Goal: Register for event/course

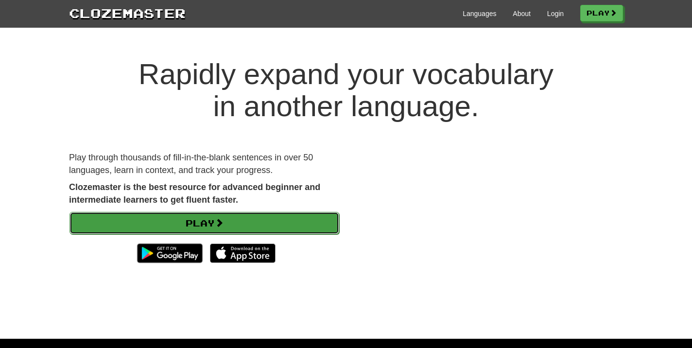
click at [223, 222] on span at bounding box center [219, 222] width 9 height 9
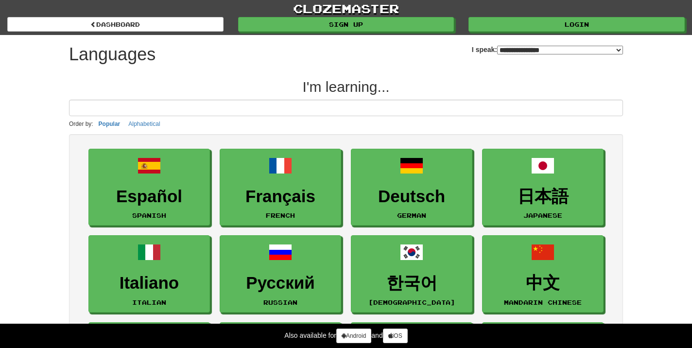
select select "*******"
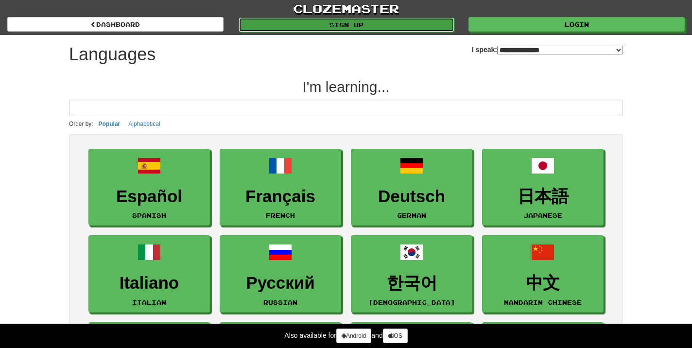
click at [389, 28] on link "Sign up" at bounding box center [347, 24] width 216 height 15
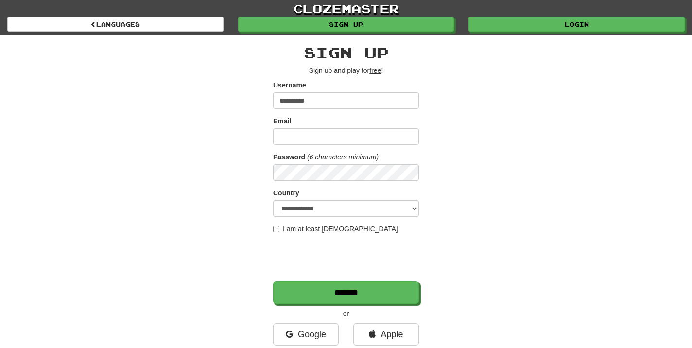
type input "**********"
drag, startPoint x: 328, startPoint y: 99, endPoint x: 276, endPoint y: 102, distance: 52.1
click at [277, 102] on input "**********" at bounding box center [346, 100] width 146 height 17
click at [305, 226] on label "I am at least [DEMOGRAPHIC_DATA]" at bounding box center [335, 229] width 125 height 10
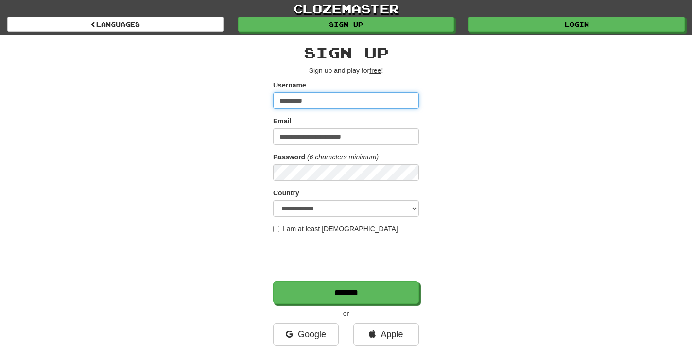
drag, startPoint x: 319, startPoint y: 99, endPoint x: 271, endPoint y: 92, distance: 48.5
click at [271, 92] on div "**********" at bounding box center [346, 205] width 569 height 340
click at [437, 104] on div "**********" at bounding box center [346, 205] width 569 height 340
click at [377, 107] on input "********" at bounding box center [346, 100] width 146 height 17
type input "*****"
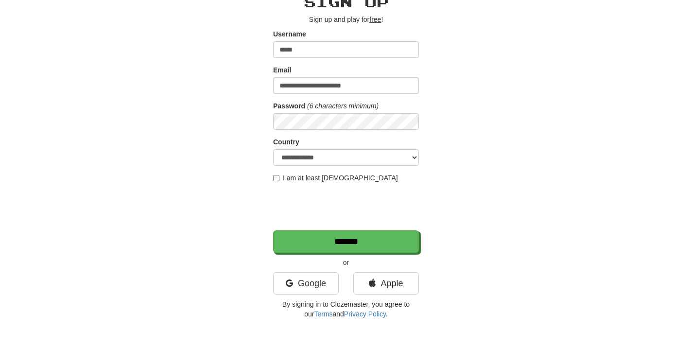
scroll to position [53, 0]
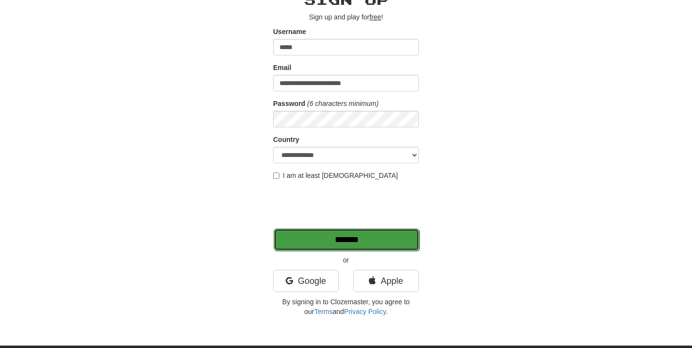
click at [375, 242] on input "*******" at bounding box center [347, 239] width 146 height 22
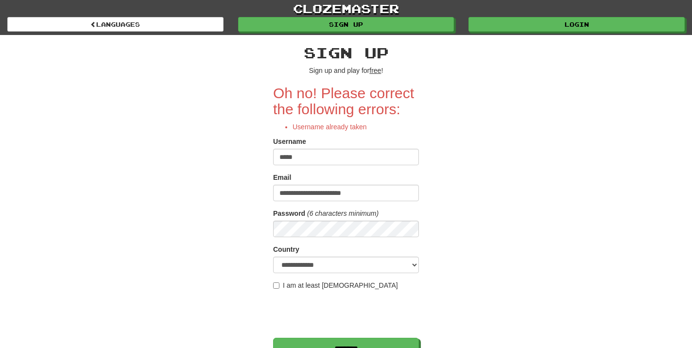
click at [369, 161] on input "*****" at bounding box center [346, 157] width 146 height 17
click at [535, 141] on div "**********" at bounding box center [346, 233] width 569 height 396
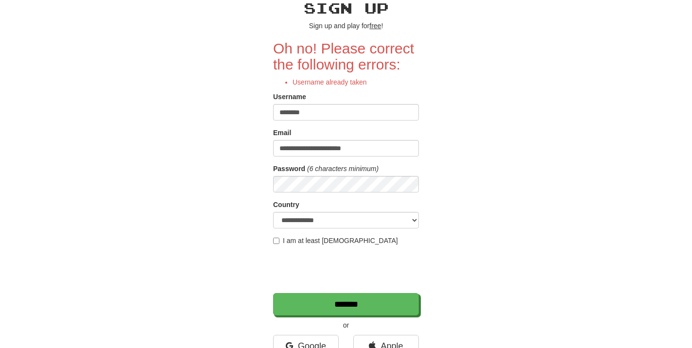
scroll to position [70, 0]
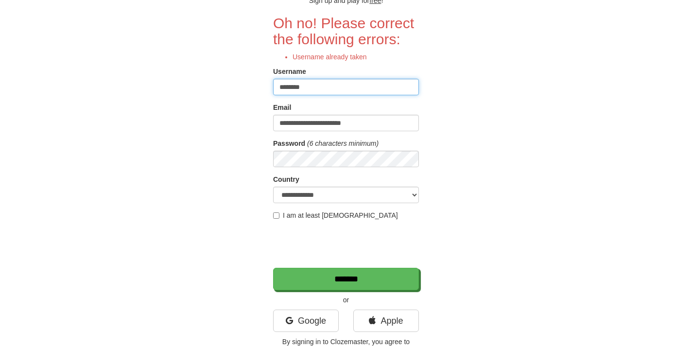
drag, startPoint x: 332, startPoint y: 90, endPoint x: 298, endPoint y: 90, distance: 33.5
click at [298, 90] on input "********" at bounding box center [346, 87] width 146 height 17
type input "**********"
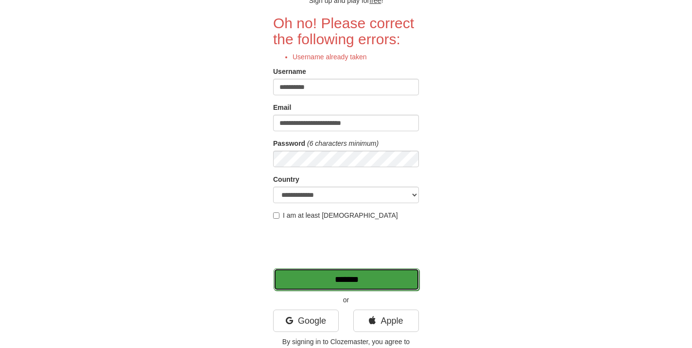
click at [314, 280] on input "*******" at bounding box center [347, 279] width 146 height 22
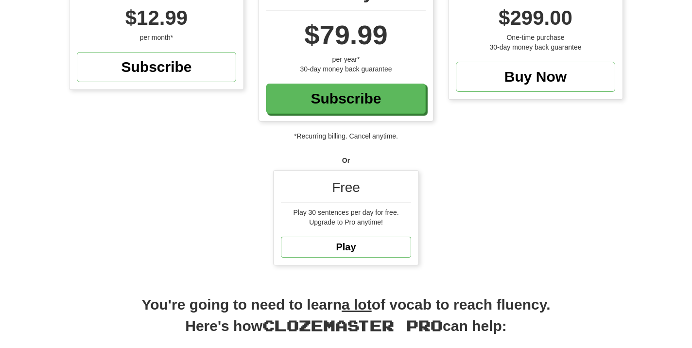
scroll to position [145, 0]
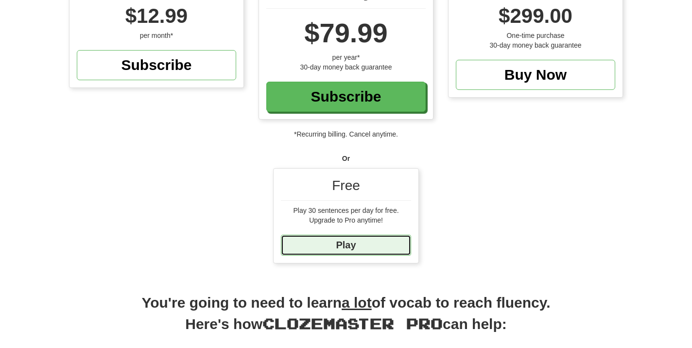
click at [338, 246] on link "Play" at bounding box center [346, 245] width 130 height 21
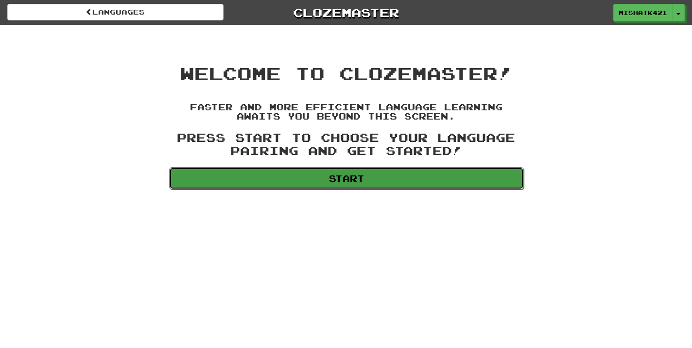
click at [339, 175] on link "Start" at bounding box center [346, 178] width 355 height 22
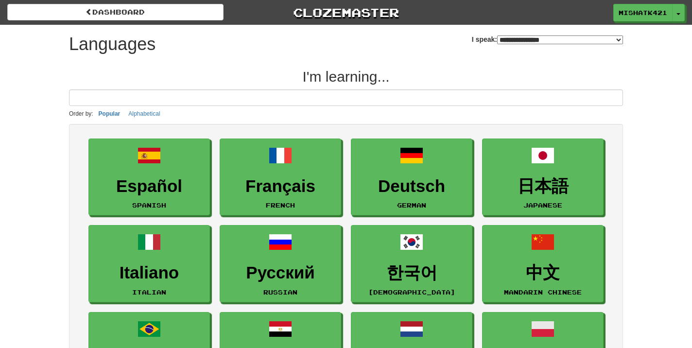
select select "*******"
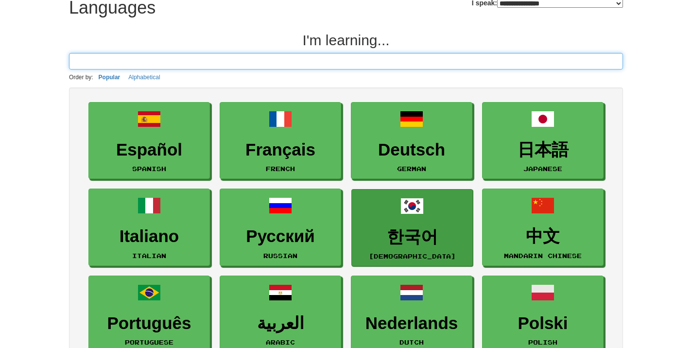
scroll to position [52, 0]
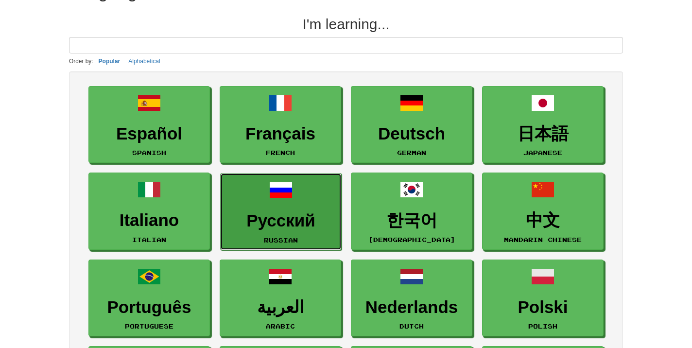
click at [280, 226] on h3 "Русский" at bounding box center [281, 220] width 111 height 19
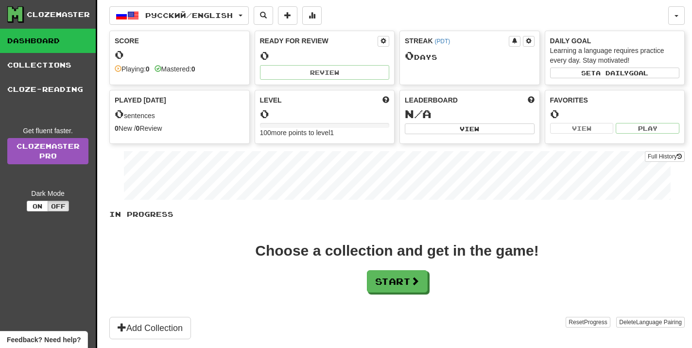
click at [160, 52] on div "0" at bounding box center [180, 55] width 130 height 12
click at [227, 20] on button "Русский / English" at bounding box center [178, 15] width 139 height 18
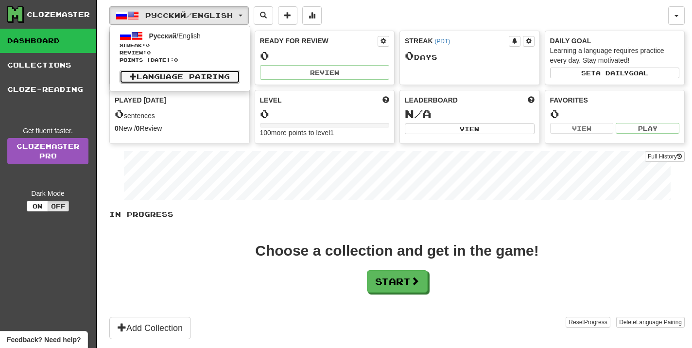
click at [201, 76] on link "Language Pairing" at bounding box center [180, 77] width 121 height 14
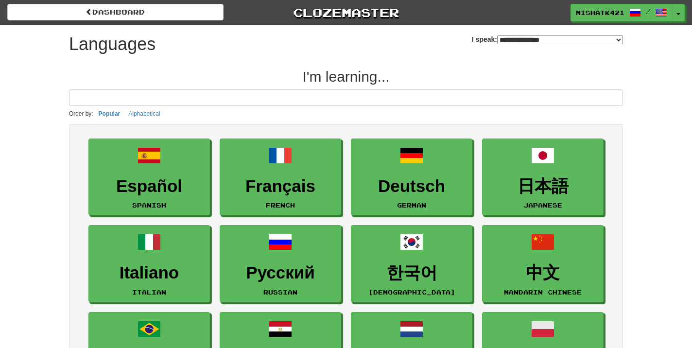
select select "*******"
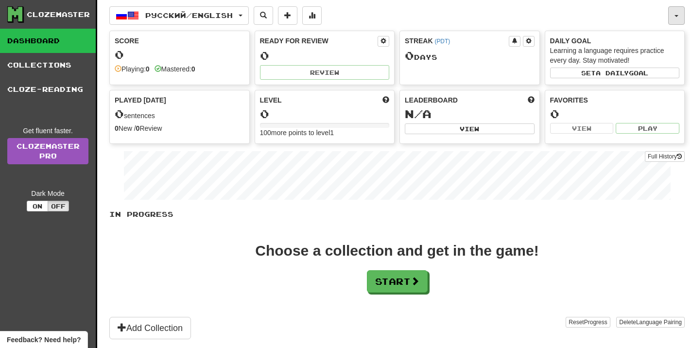
click at [680, 15] on button "button" at bounding box center [676, 15] width 17 height 18
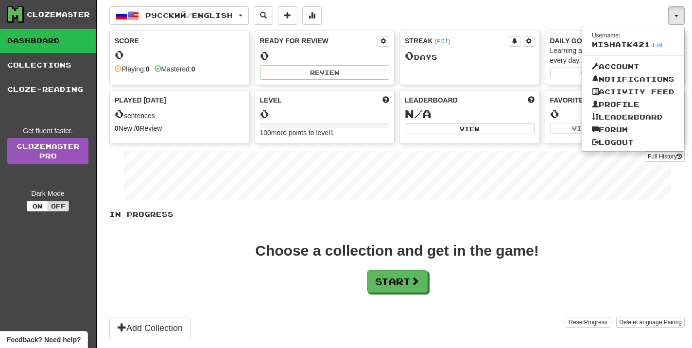
click at [130, 261] on div "Choose a collection and get in the game! Start" at bounding box center [396, 268] width 575 height 49
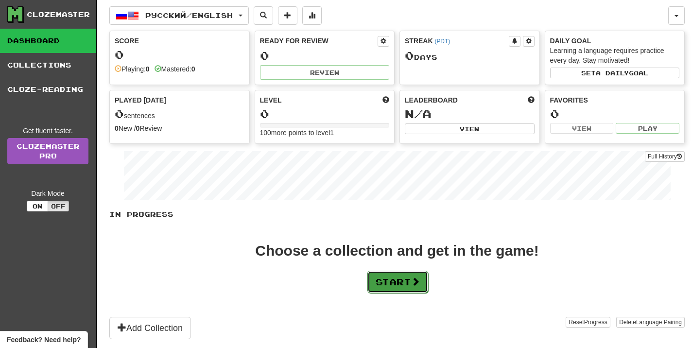
click at [383, 276] on button "Start" at bounding box center [397, 282] width 61 height 22
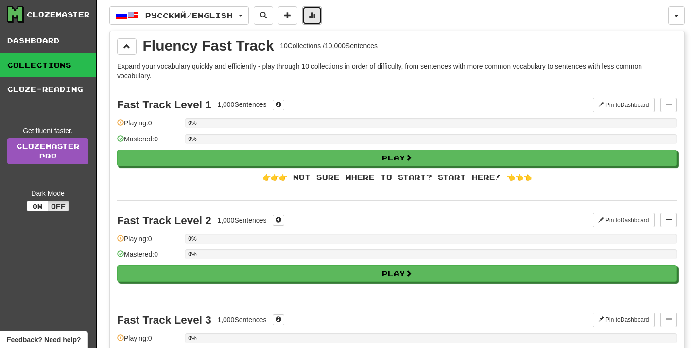
click at [315, 18] on span at bounding box center [312, 15] width 7 height 7
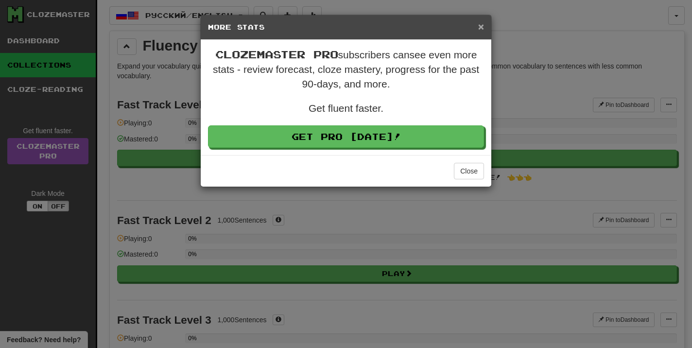
click at [480, 28] on span "×" at bounding box center [481, 26] width 6 height 11
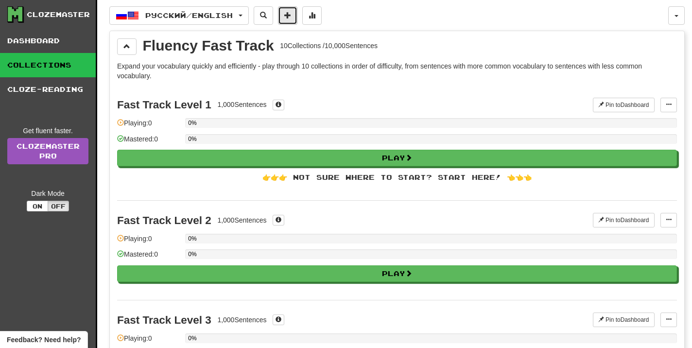
click at [291, 13] on span at bounding box center [287, 15] width 7 height 7
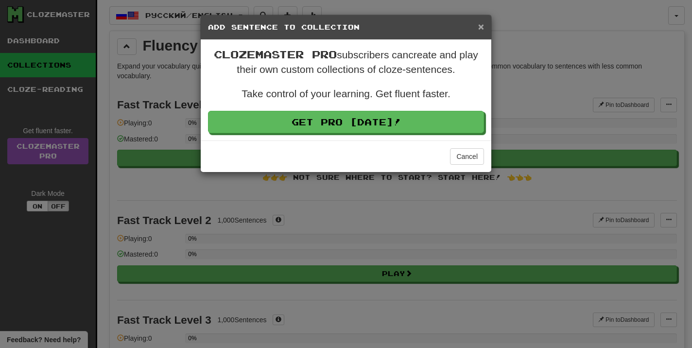
click at [479, 29] on span "×" at bounding box center [481, 26] width 6 height 11
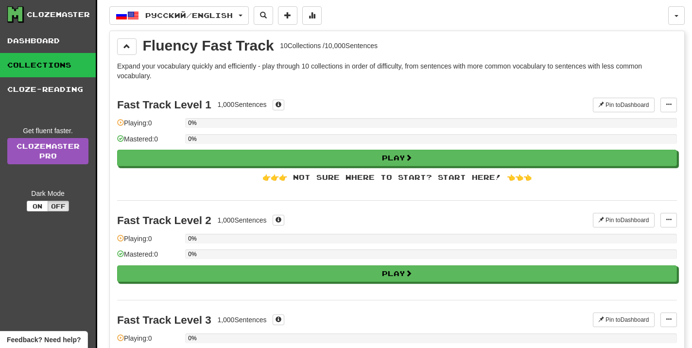
click at [306, 177] on div "👉👉👉 Not sure where to start? Start here! 👈👈👈" at bounding box center [397, 178] width 560 height 10
click at [19, 41] on link "Dashboard" at bounding box center [48, 41] width 96 height 24
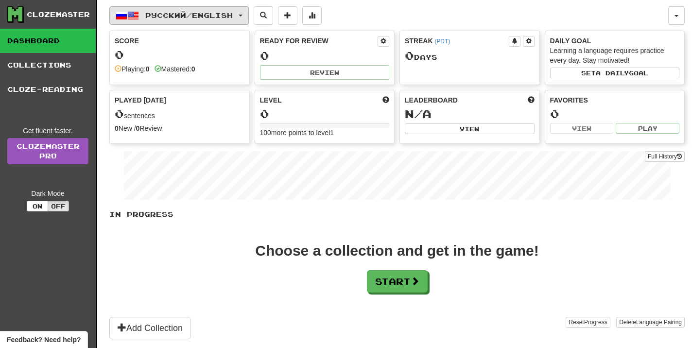
click at [208, 18] on span "Русский / English" at bounding box center [188, 15] width 87 height 8
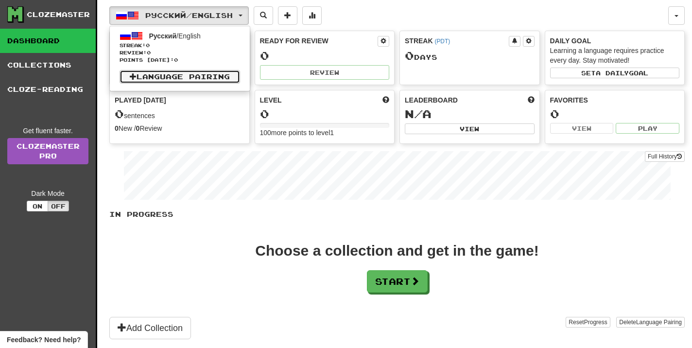
click at [186, 70] on link "Language Pairing" at bounding box center [180, 77] width 121 height 14
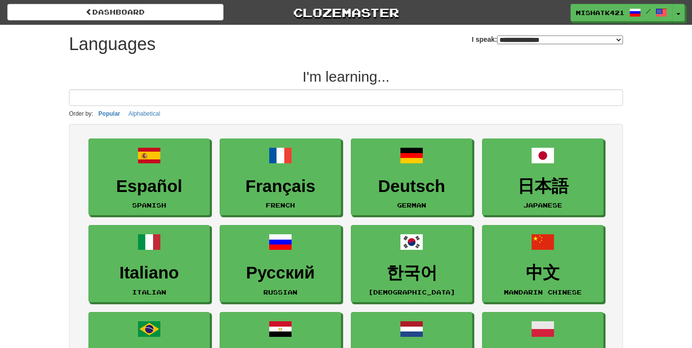
select select "*******"
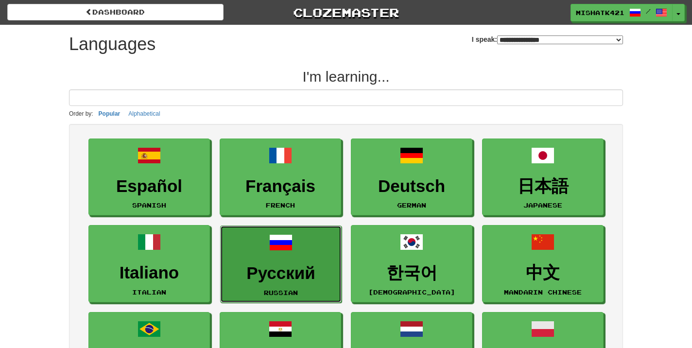
click at [278, 270] on h3 "Русский" at bounding box center [281, 273] width 111 height 19
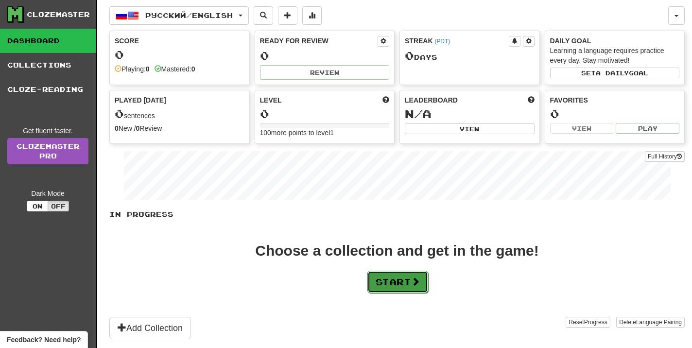
click at [394, 287] on button "Start" at bounding box center [397, 282] width 61 height 22
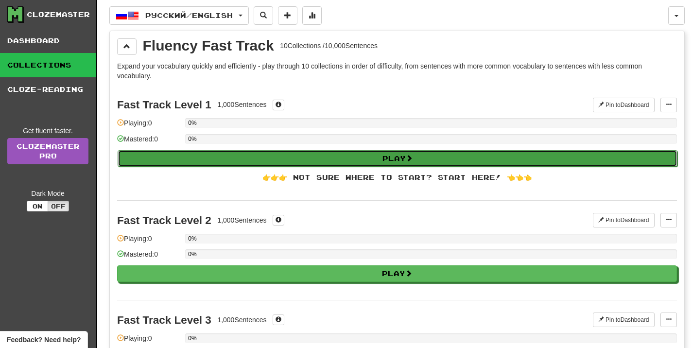
click at [221, 158] on button "Play" at bounding box center [398, 158] width 560 height 17
select select "**"
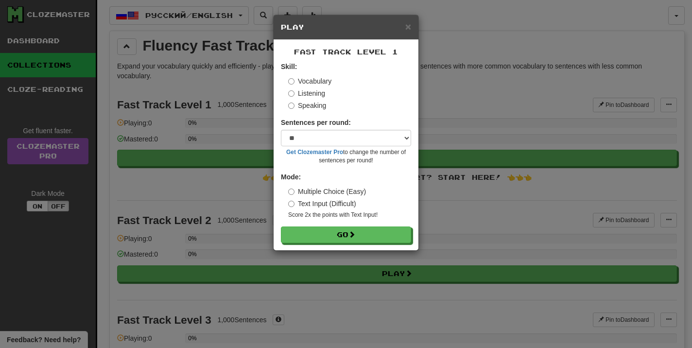
click at [336, 55] on span "Fast Track Level 1" at bounding box center [346, 52] width 104 height 8
click at [407, 28] on span "×" at bounding box center [408, 26] width 6 height 11
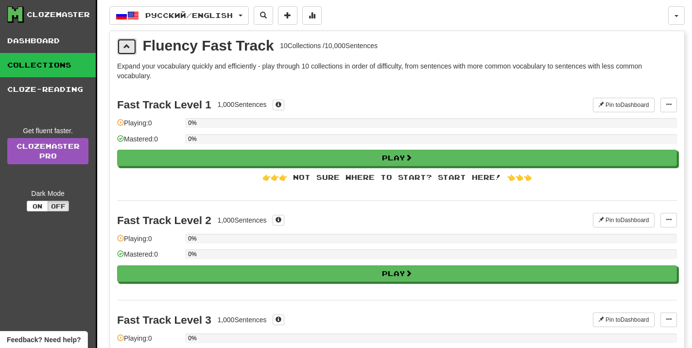
click at [121, 46] on button at bounding box center [126, 46] width 19 height 17
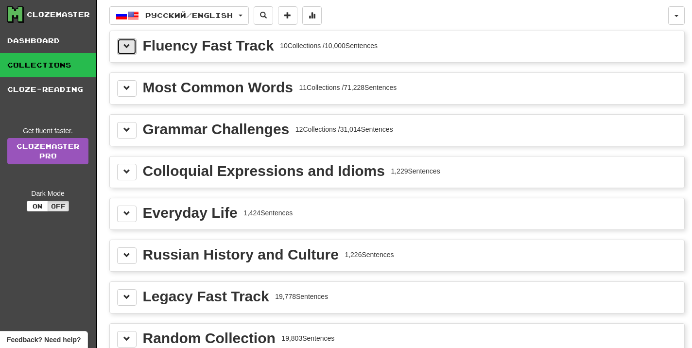
click at [121, 46] on button at bounding box center [126, 46] width 19 height 17
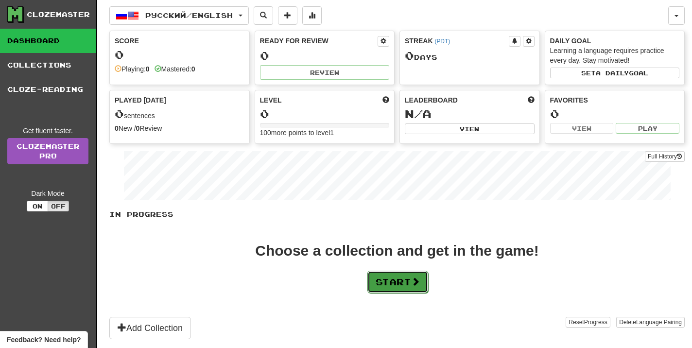
click at [395, 284] on button "Start" at bounding box center [397, 282] width 61 height 22
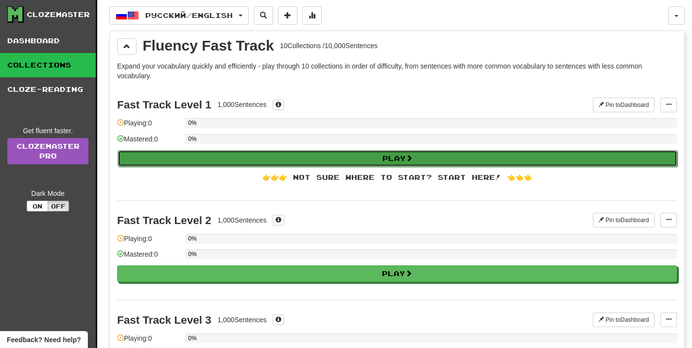
click at [314, 164] on button "Play" at bounding box center [398, 158] width 560 height 17
select select "**"
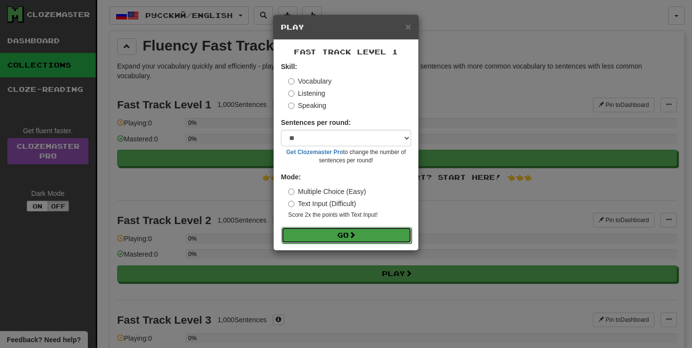
click at [335, 237] on button "Go" at bounding box center [346, 235] width 130 height 17
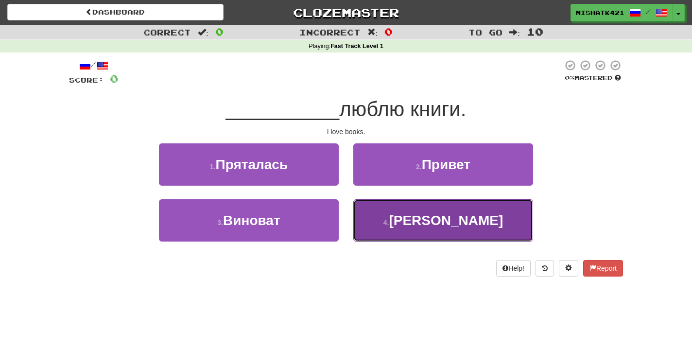
click at [383, 226] on button "4 . Я" at bounding box center [443, 220] width 180 height 42
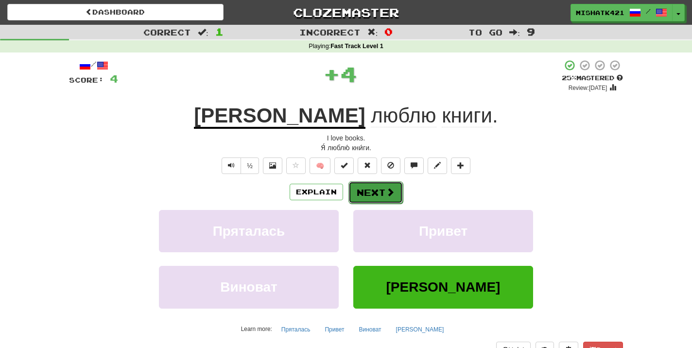
click at [389, 192] on span at bounding box center [390, 192] width 9 height 9
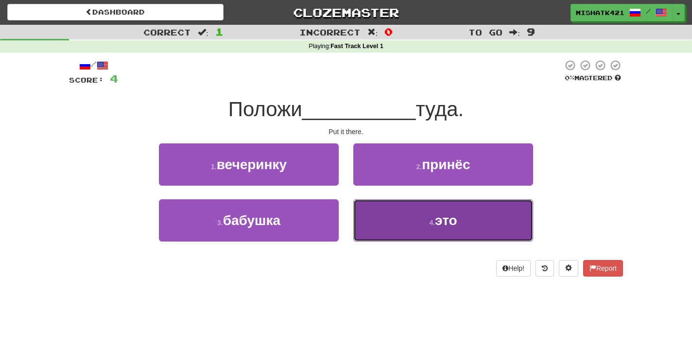
click at [424, 228] on button "4 . это" at bounding box center [443, 220] width 180 height 42
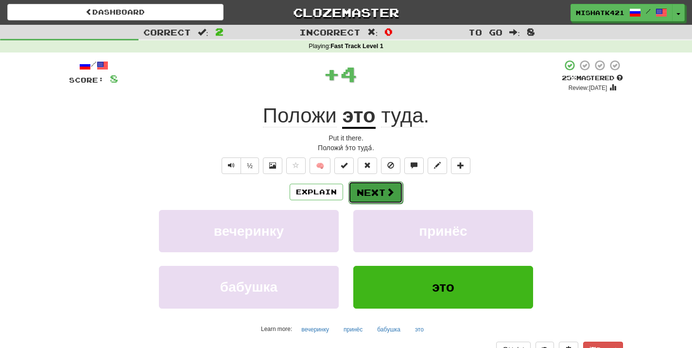
click at [386, 196] on span at bounding box center [390, 192] width 9 height 9
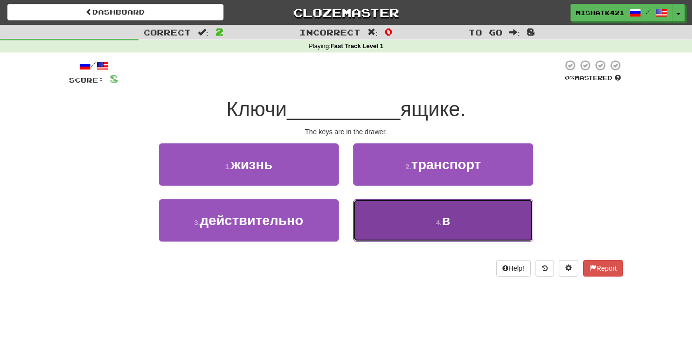
click at [389, 212] on button "4 . в" at bounding box center [443, 220] width 180 height 42
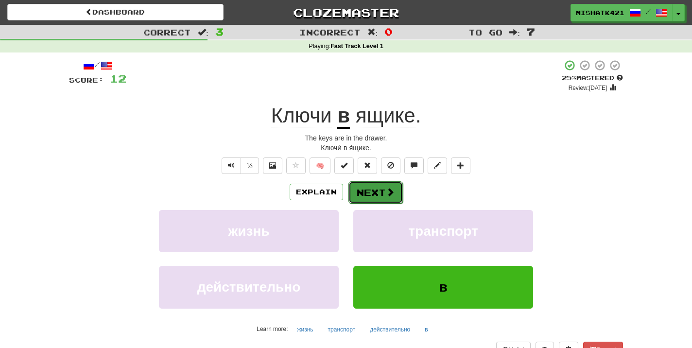
click at [384, 192] on button "Next" at bounding box center [375, 192] width 54 height 22
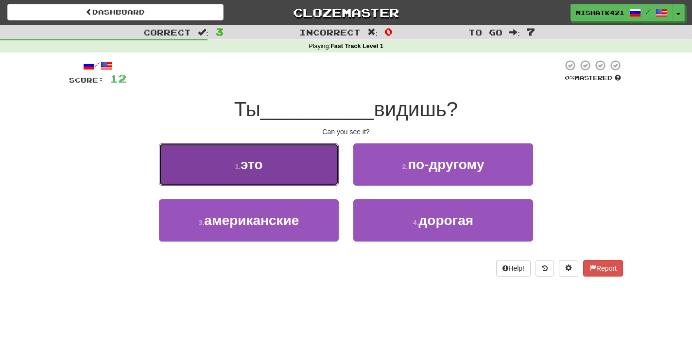
click at [316, 173] on button "1 . это" at bounding box center [249, 164] width 180 height 42
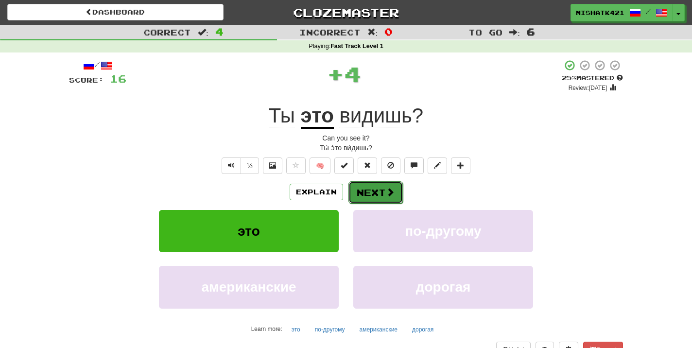
click at [365, 199] on button "Next" at bounding box center [375, 192] width 54 height 22
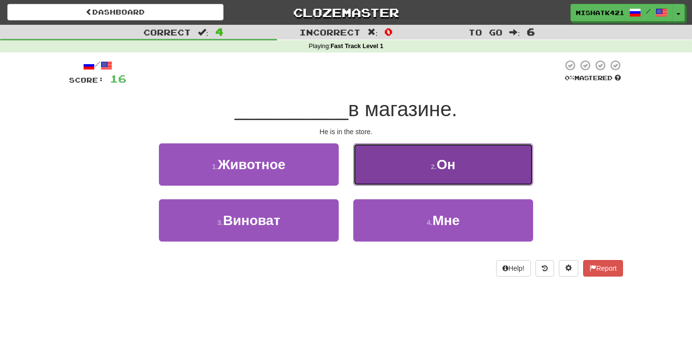
click at [389, 172] on button "2 . Он" at bounding box center [443, 164] width 180 height 42
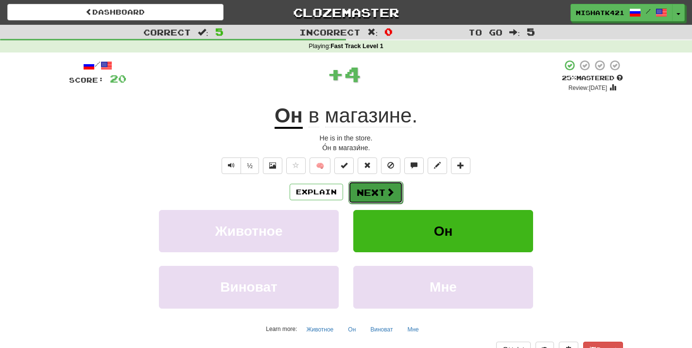
click at [391, 193] on span at bounding box center [390, 192] width 9 height 9
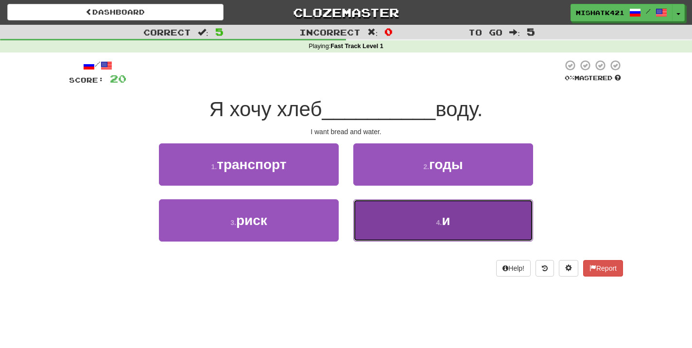
click at [400, 219] on button "4 . и" at bounding box center [443, 220] width 180 height 42
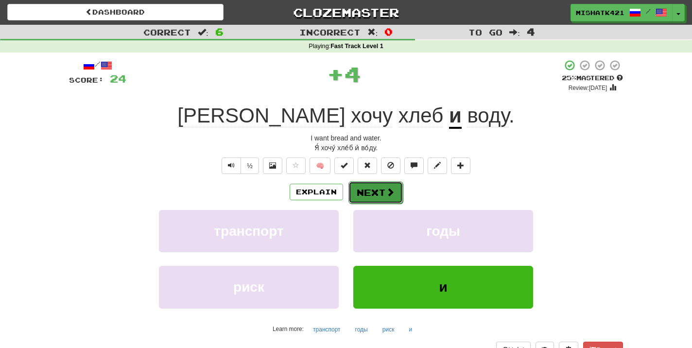
click at [387, 195] on span at bounding box center [390, 192] width 9 height 9
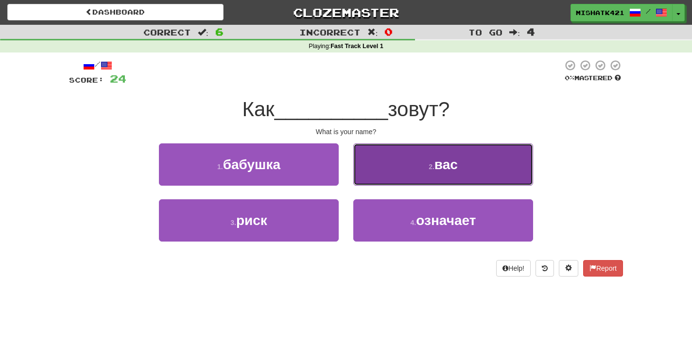
click at [398, 171] on button "2 . вас" at bounding box center [443, 164] width 180 height 42
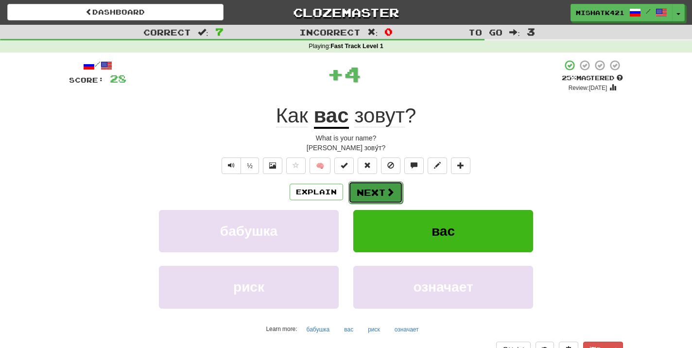
click at [379, 203] on button "Next" at bounding box center [375, 192] width 54 height 22
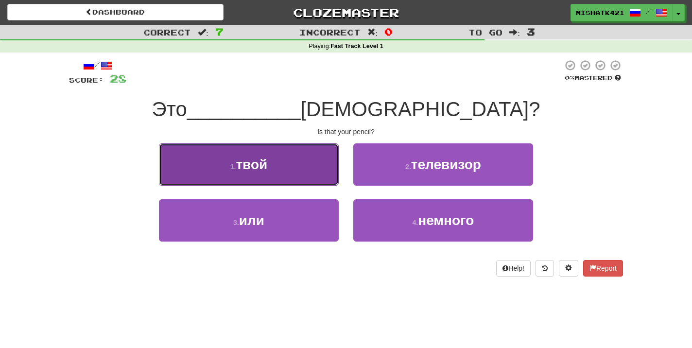
click at [305, 179] on button "1 . твой" at bounding box center [249, 164] width 180 height 42
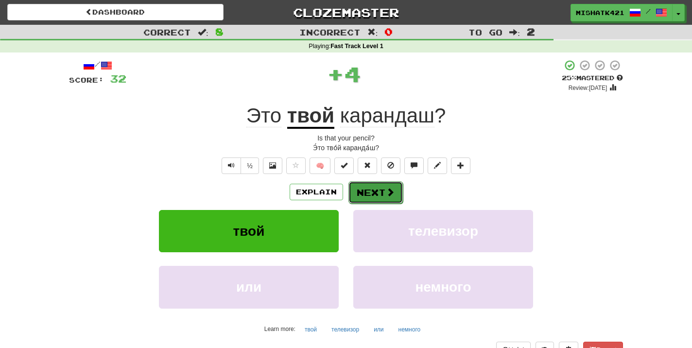
click at [368, 187] on button "Next" at bounding box center [375, 192] width 54 height 22
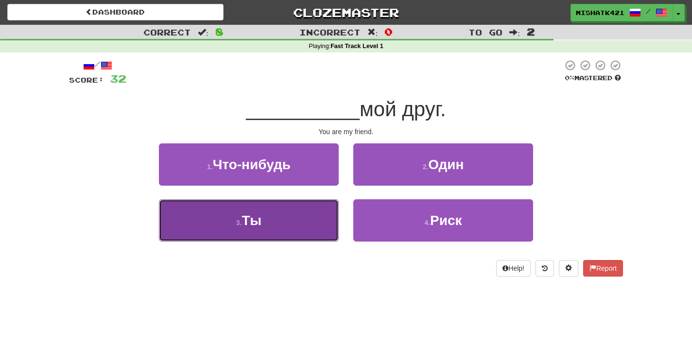
click at [300, 230] on button "3 . Ты" at bounding box center [249, 220] width 180 height 42
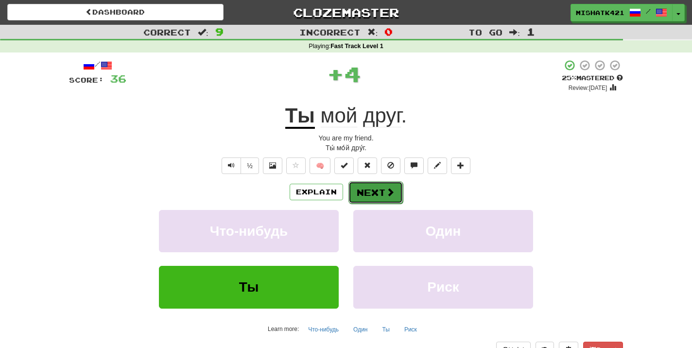
click at [380, 190] on button "Next" at bounding box center [375, 192] width 54 height 22
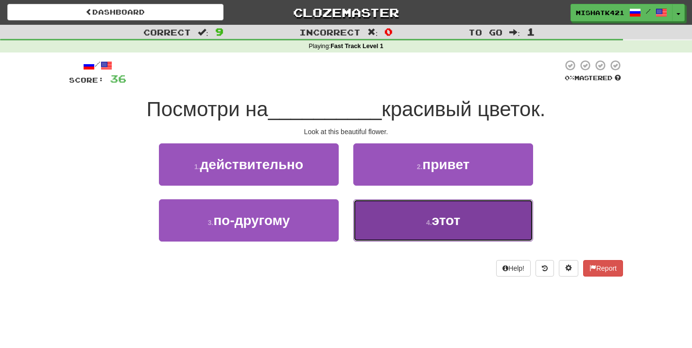
click at [416, 215] on button "4 . этот" at bounding box center [443, 220] width 180 height 42
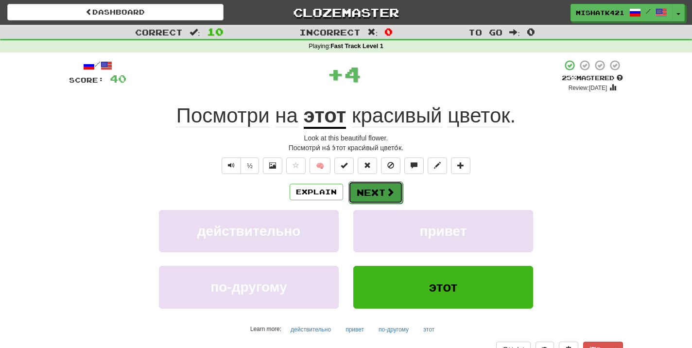
click at [392, 195] on span at bounding box center [390, 192] width 9 height 9
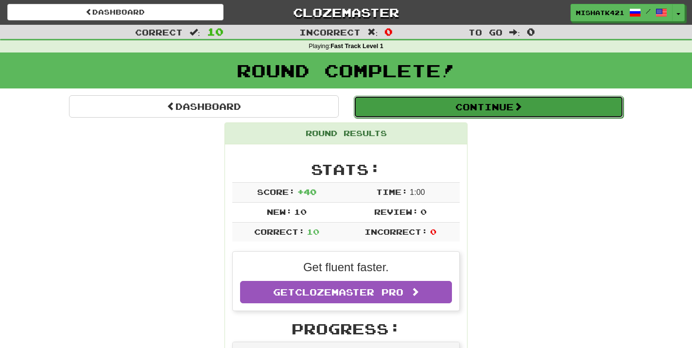
click at [387, 103] on button "Continue" at bounding box center [489, 107] width 270 height 22
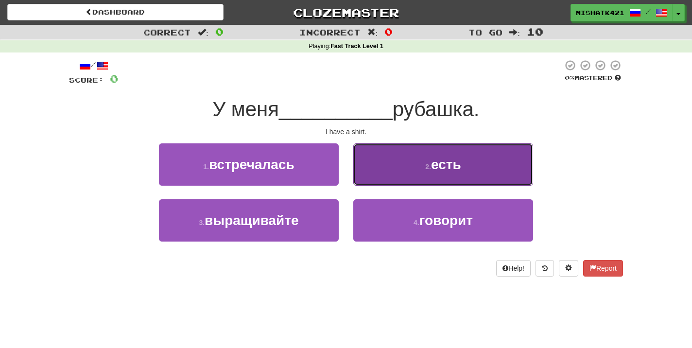
click at [383, 162] on button "2 . есть" at bounding box center [443, 164] width 180 height 42
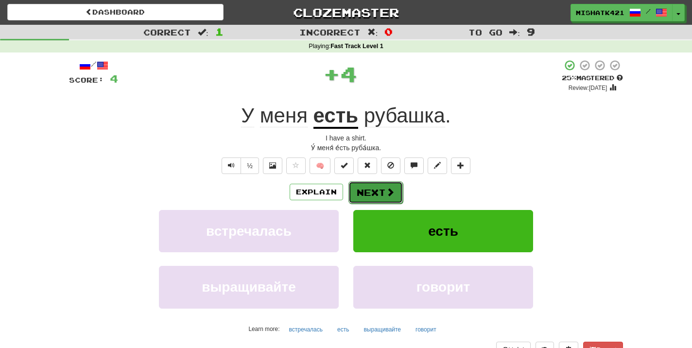
click at [383, 195] on button "Next" at bounding box center [375, 192] width 54 height 22
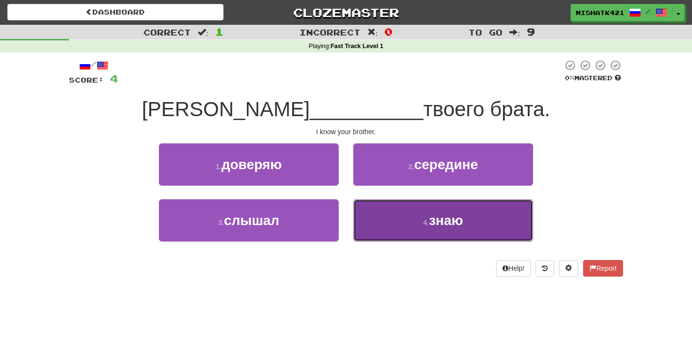
click at [390, 223] on button "4 . знаю" at bounding box center [443, 220] width 180 height 42
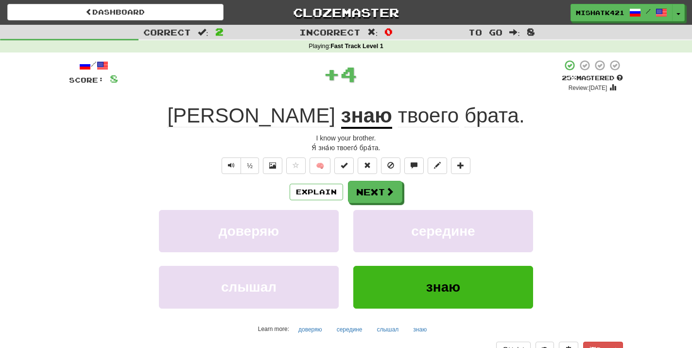
click at [378, 204] on div "Explain Next доверяю середине слышал знаю Learn more: доверяю середине слышал з…" at bounding box center [346, 259] width 554 height 156
click at [375, 198] on button "Next" at bounding box center [375, 192] width 54 height 22
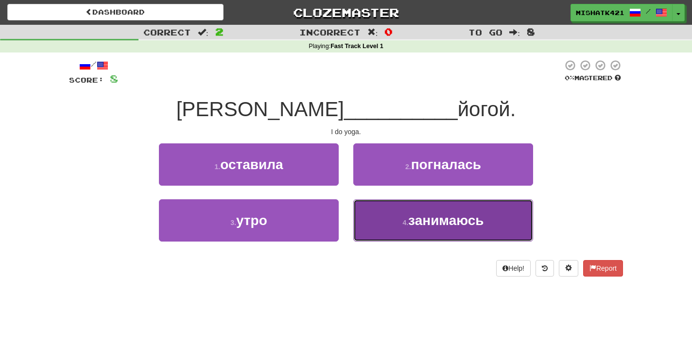
click at [409, 214] on span "занимаюсь" at bounding box center [446, 220] width 76 height 15
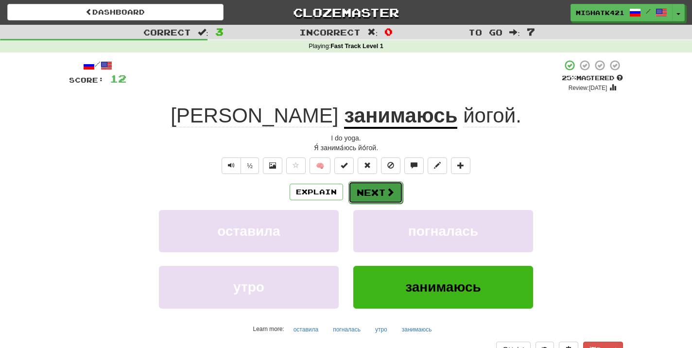
click at [392, 201] on button "Next" at bounding box center [375, 192] width 54 height 22
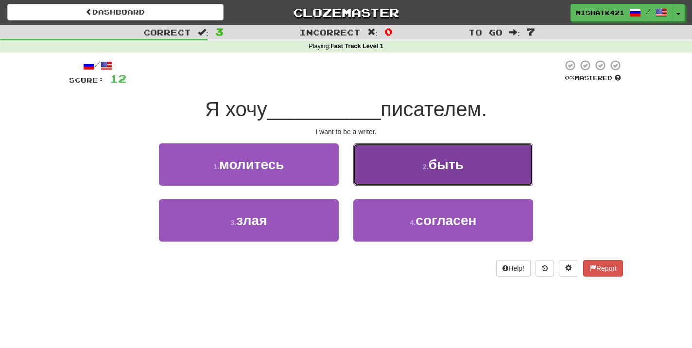
click at [400, 174] on button "2 . быть" at bounding box center [443, 164] width 180 height 42
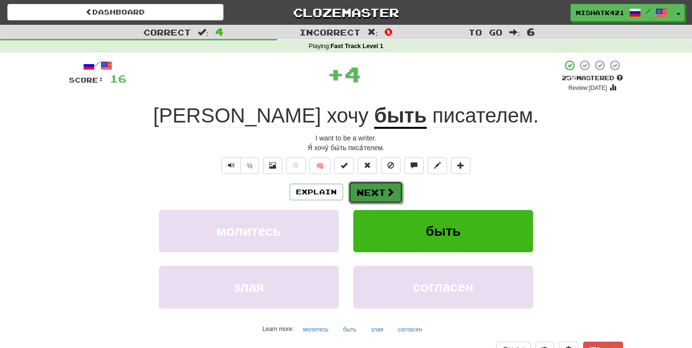
click at [379, 189] on button "Next" at bounding box center [375, 192] width 54 height 22
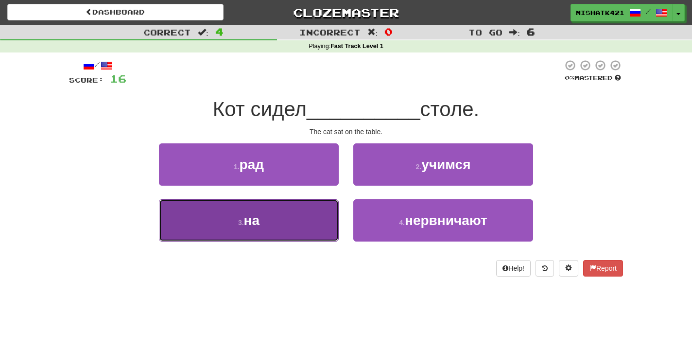
click at [312, 216] on button "3 . на" at bounding box center [249, 220] width 180 height 42
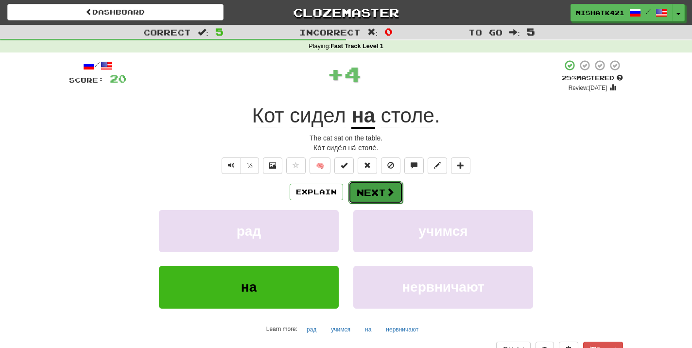
click at [356, 197] on button "Next" at bounding box center [375, 192] width 54 height 22
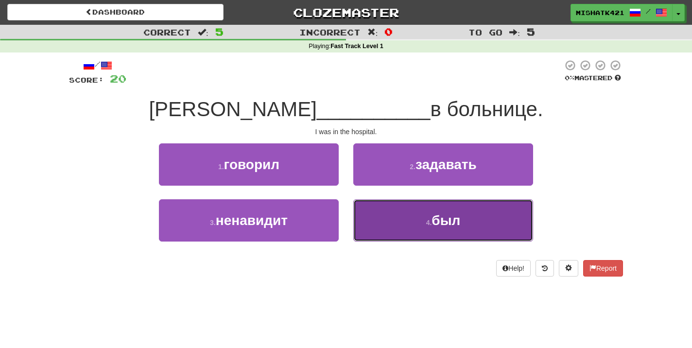
click at [395, 220] on button "4 . был" at bounding box center [443, 220] width 180 height 42
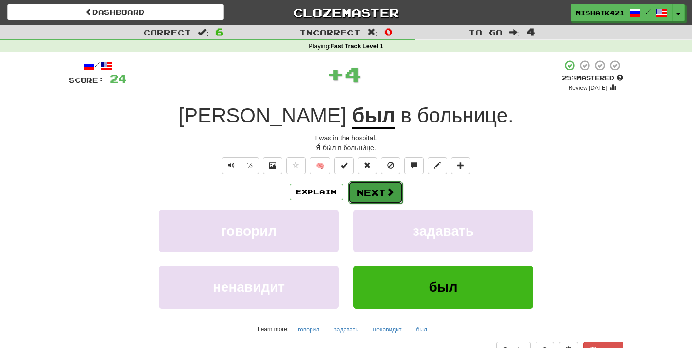
click at [381, 187] on button "Next" at bounding box center [375, 192] width 54 height 22
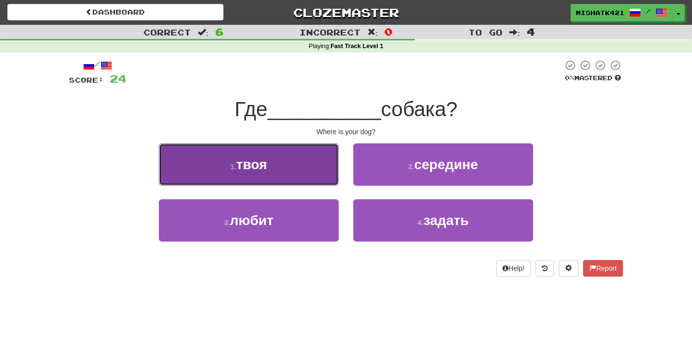
click at [303, 177] on button "1 . твоя" at bounding box center [249, 164] width 180 height 42
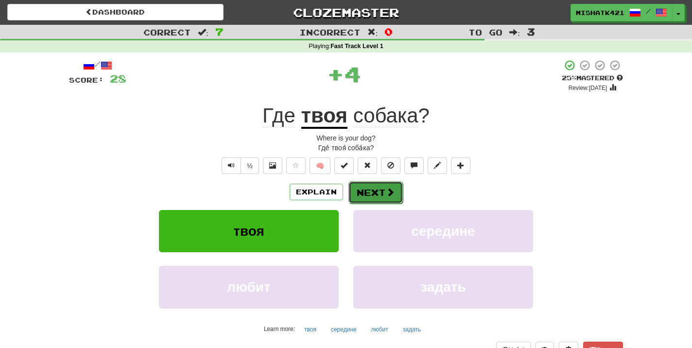
click at [359, 192] on button "Next" at bounding box center [375, 192] width 54 height 22
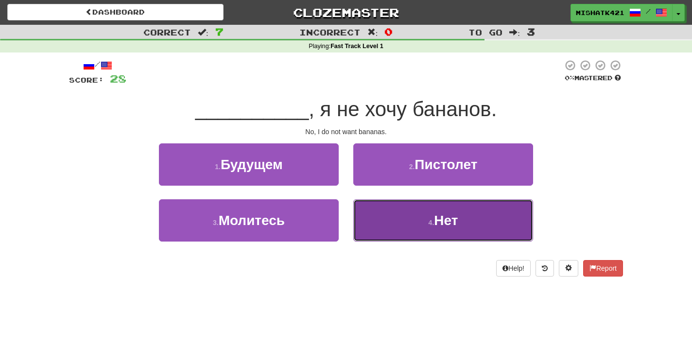
click at [409, 223] on button "4 . Нет" at bounding box center [443, 220] width 180 height 42
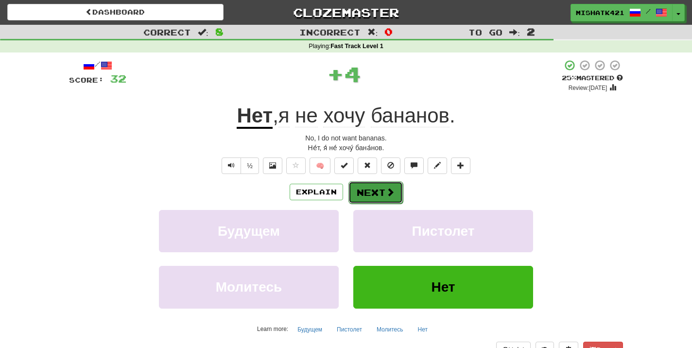
click at [393, 193] on span at bounding box center [390, 192] width 9 height 9
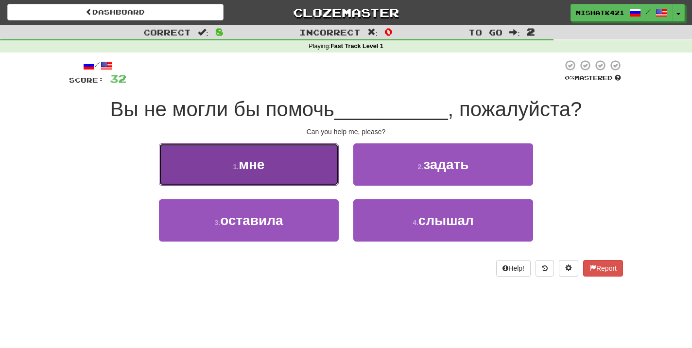
click at [337, 171] on button "1 . мне" at bounding box center [249, 164] width 180 height 42
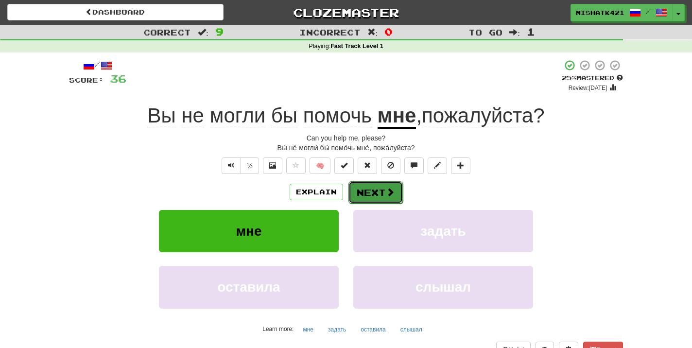
click at [367, 190] on button "Next" at bounding box center [375, 192] width 54 height 22
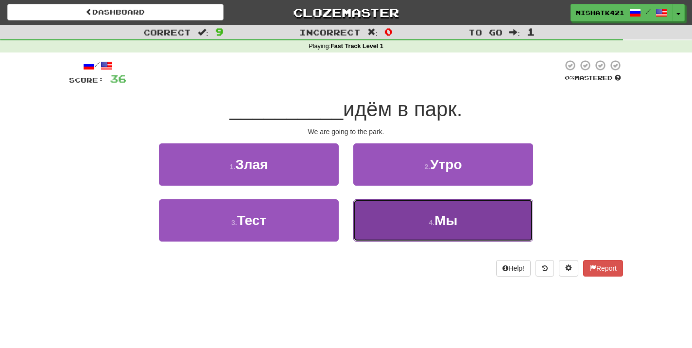
click at [400, 232] on button "4 . Мы" at bounding box center [443, 220] width 180 height 42
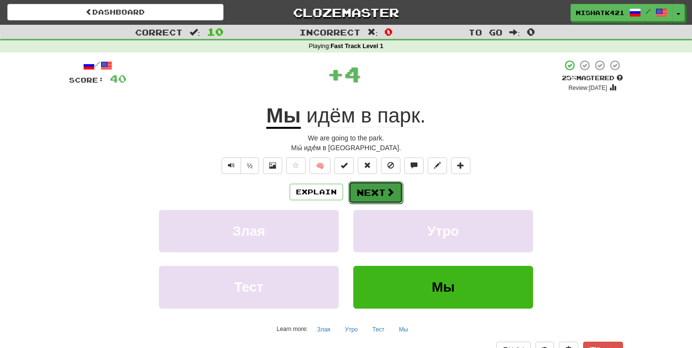
click at [368, 192] on button "Next" at bounding box center [375, 192] width 54 height 22
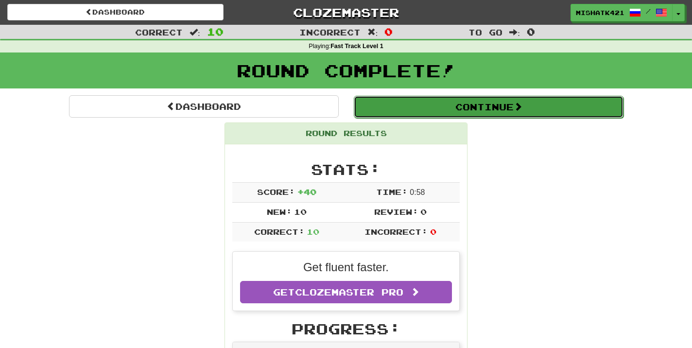
click at [455, 108] on button "Continue" at bounding box center [489, 107] width 270 height 22
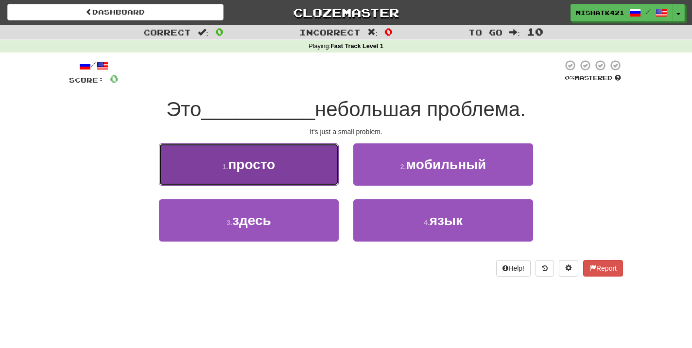
click at [303, 175] on button "1 . просто" at bounding box center [249, 164] width 180 height 42
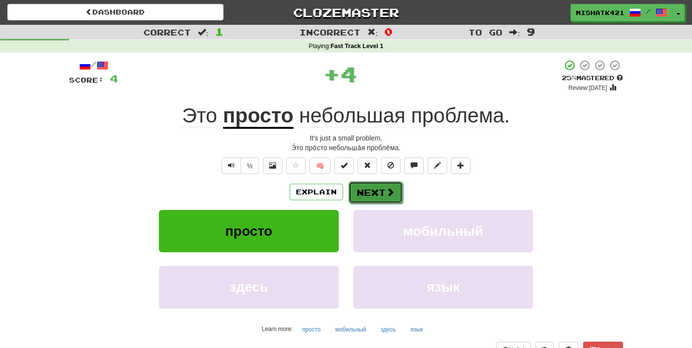
click at [364, 192] on button "Next" at bounding box center [375, 192] width 54 height 22
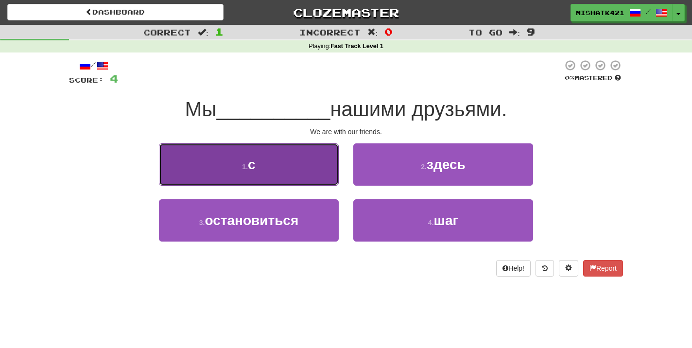
click at [290, 183] on button "1 . с" at bounding box center [249, 164] width 180 height 42
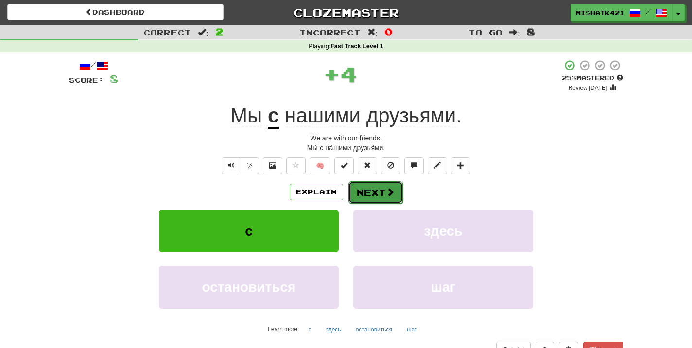
click at [370, 195] on button "Next" at bounding box center [375, 192] width 54 height 22
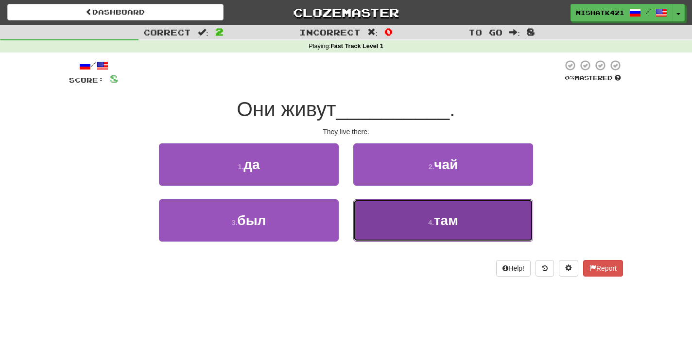
click at [372, 234] on button "4 . там" at bounding box center [443, 220] width 180 height 42
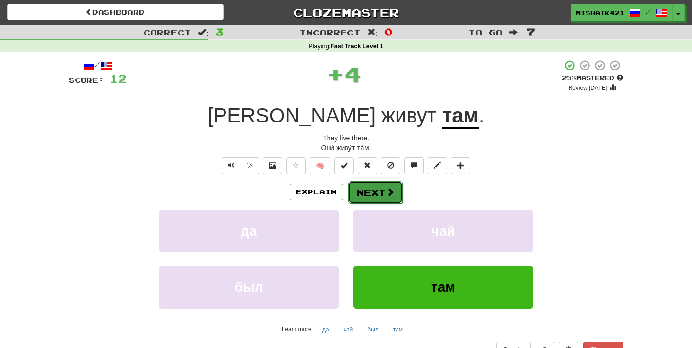
click at [387, 196] on span at bounding box center [390, 192] width 9 height 9
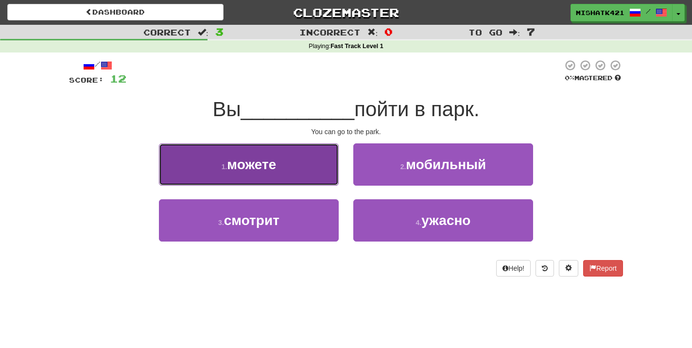
click at [317, 170] on button "1 . можете" at bounding box center [249, 164] width 180 height 42
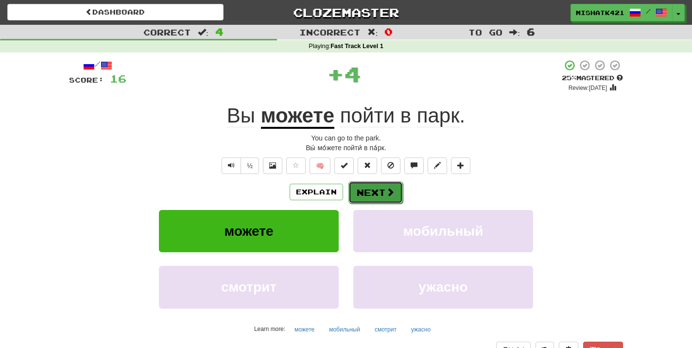
click at [369, 192] on button "Next" at bounding box center [375, 192] width 54 height 22
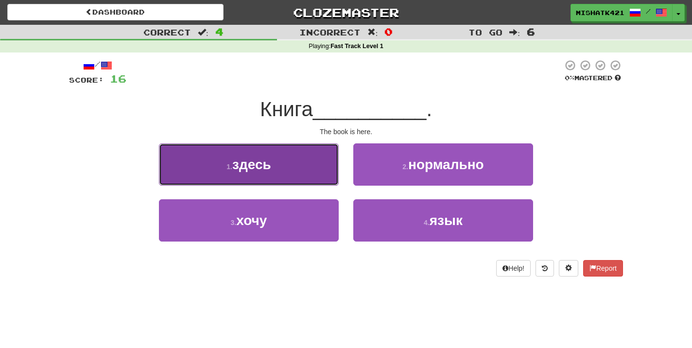
click at [310, 179] on button "1 . здесь" at bounding box center [249, 164] width 180 height 42
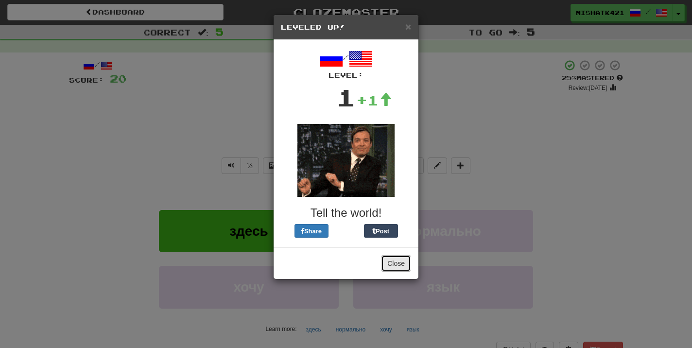
click at [387, 262] on button "Close" at bounding box center [396, 263] width 30 height 17
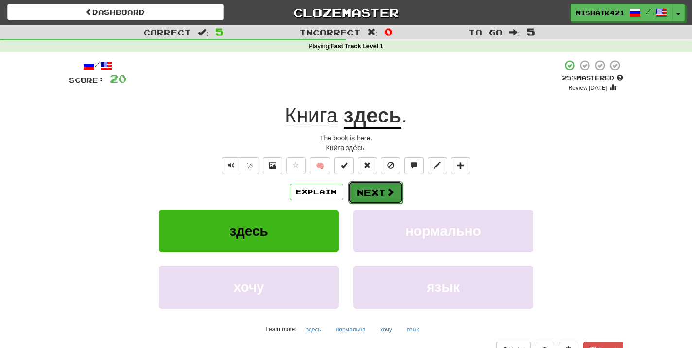
click at [384, 196] on button "Next" at bounding box center [375, 192] width 54 height 22
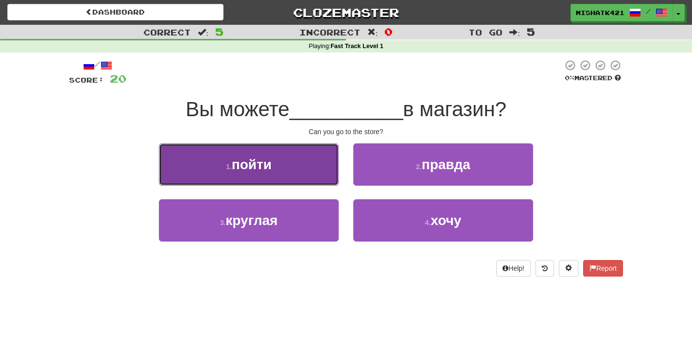
click at [313, 172] on button "1 . пойти" at bounding box center [249, 164] width 180 height 42
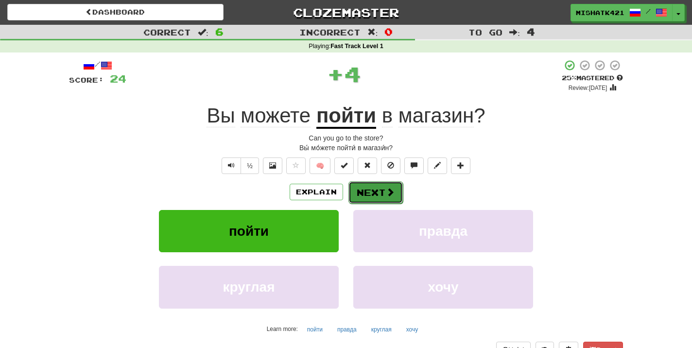
click at [368, 200] on button "Next" at bounding box center [375, 192] width 54 height 22
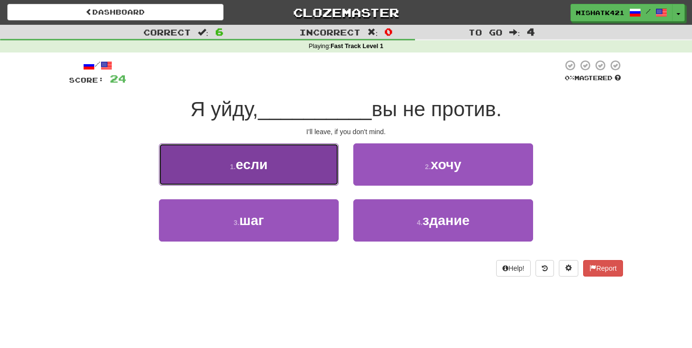
click at [270, 160] on button "1 . если" at bounding box center [249, 164] width 180 height 42
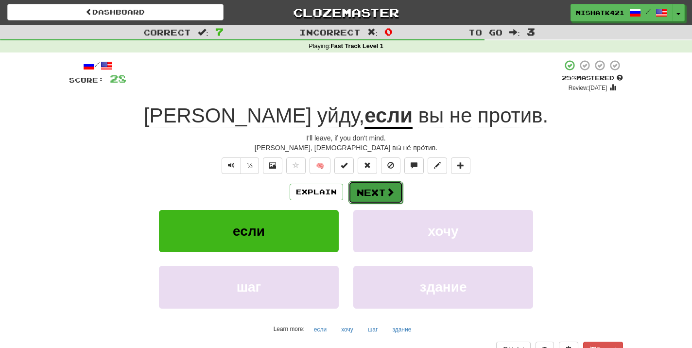
click at [374, 197] on button "Next" at bounding box center [375, 192] width 54 height 22
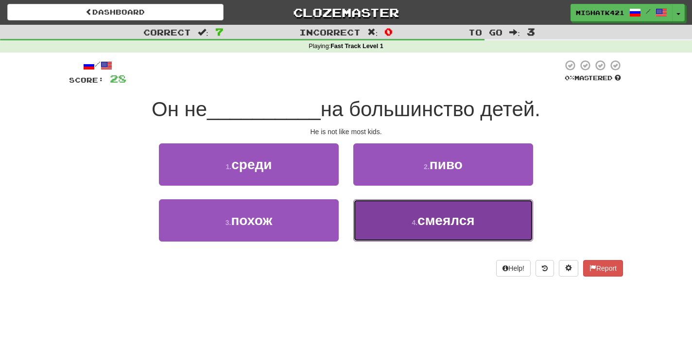
click at [393, 227] on button "4 . смеялся" at bounding box center [443, 220] width 180 height 42
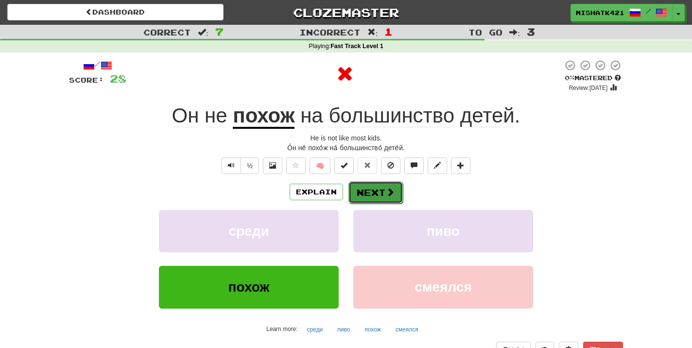
click at [376, 193] on button "Next" at bounding box center [375, 192] width 54 height 22
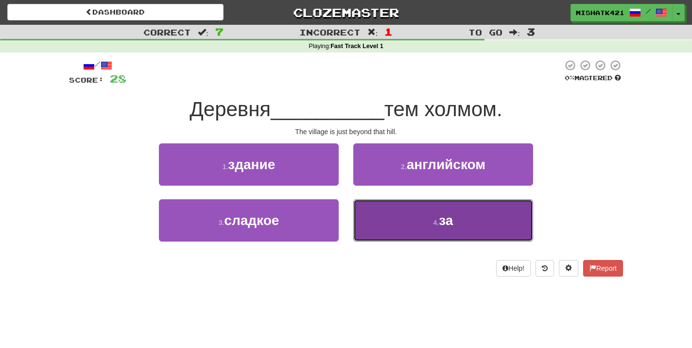
click at [419, 216] on button "4 . за" at bounding box center [443, 220] width 180 height 42
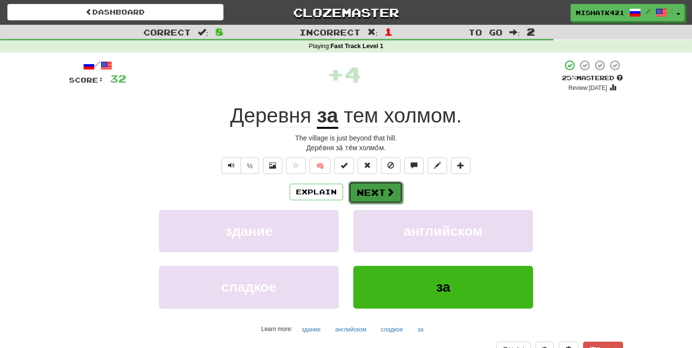
click at [384, 199] on button "Next" at bounding box center [375, 192] width 54 height 22
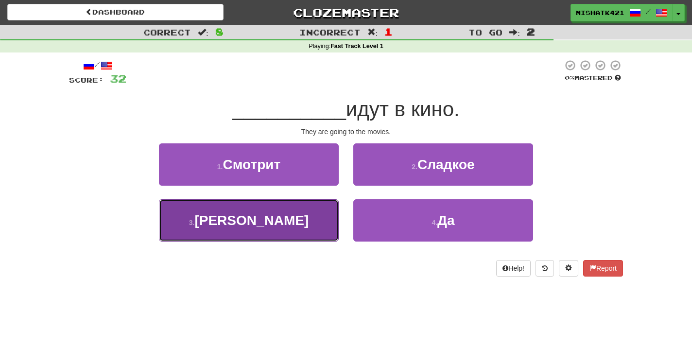
click at [292, 236] on button "3 . Они" at bounding box center [249, 220] width 180 height 42
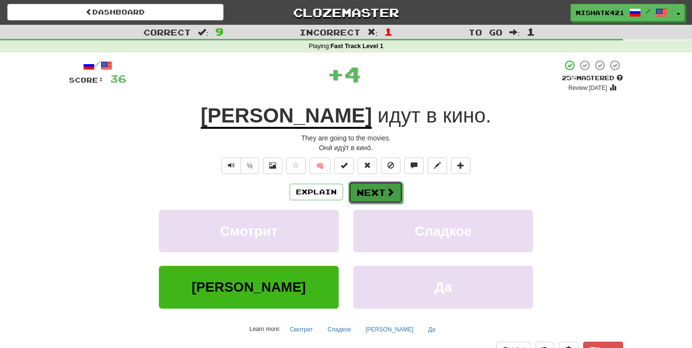
click at [380, 193] on button "Next" at bounding box center [375, 192] width 54 height 22
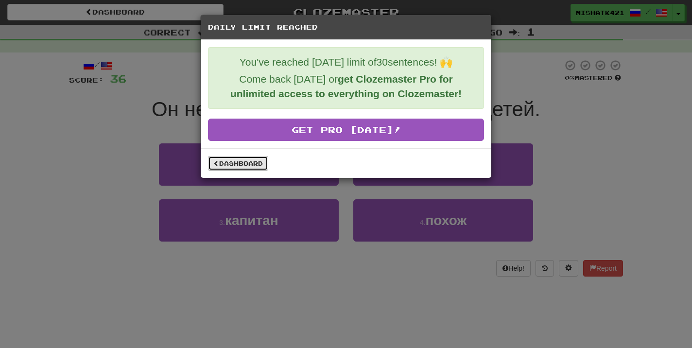
click at [254, 167] on link "Dashboard" at bounding box center [238, 163] width 60 height 15
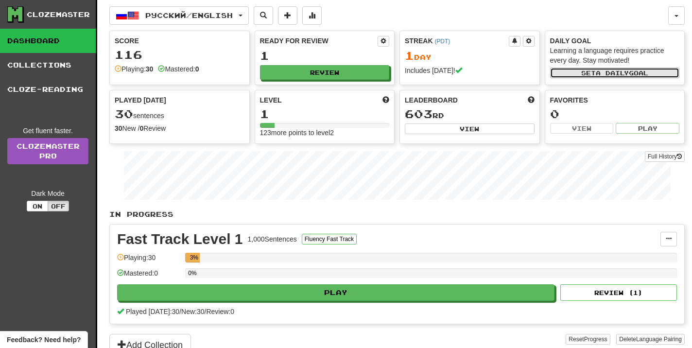
click at [610, 70] on span "a daily" at bounding box center [612, 73] width 33 height 7
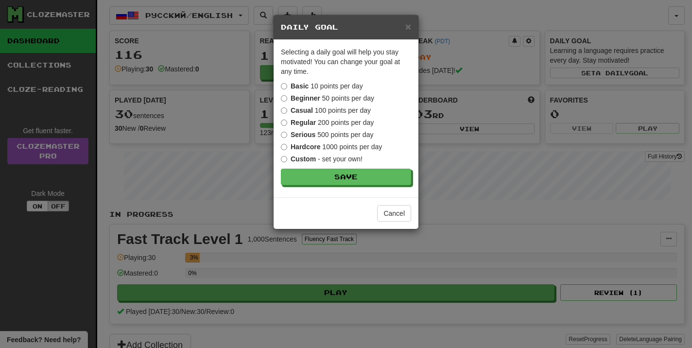
click at [407, 33] on div "× Daily Goal" at bounding box center [346, 27] width 145 height 25
click at [407, 31] on span "×" at bounding box center [408, 26] width 6 height 11
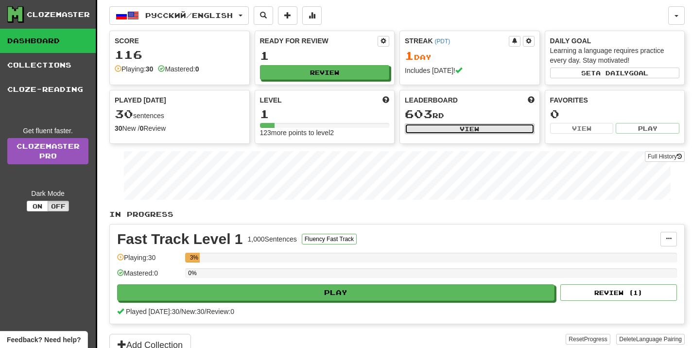
click at [439, 128] on button "View" at bounding box center [470, 128] width 130 height 11
select select "**********"
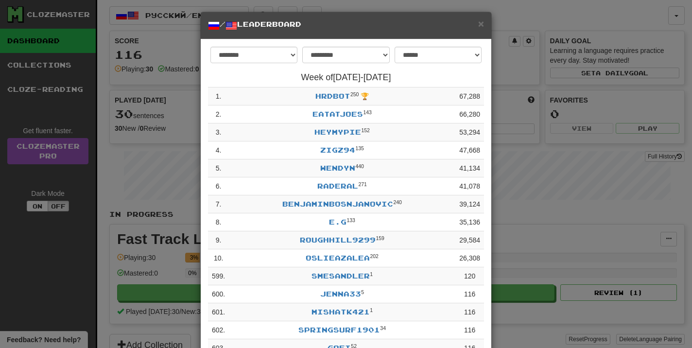
scroll to position [74, 0]
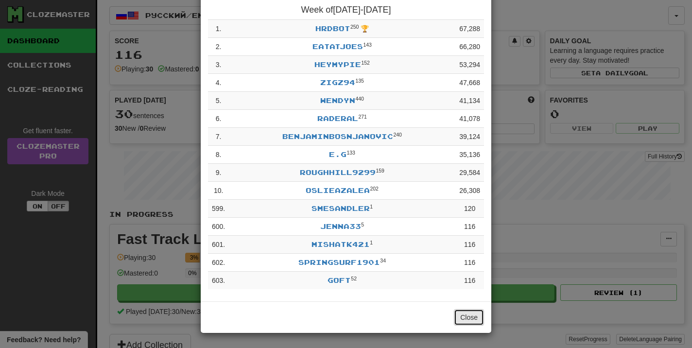
click at [465, 317] on button "Close" at bounding box center [469, 317] width 30 height 17
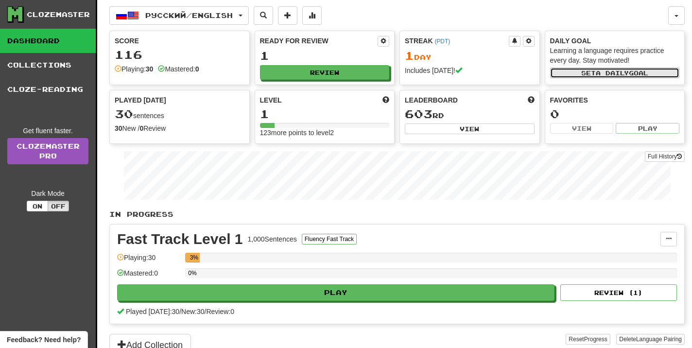
click at [604, 72] on span "a daily" at bounding box center [612, 73] width 33 height 7
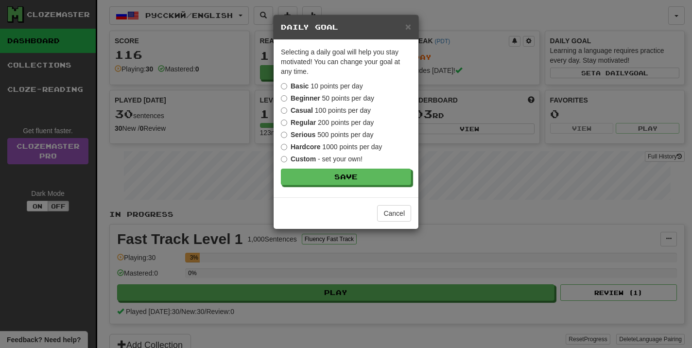
click at [363, 113] on label "Casual 100 points per day" at bounding box center [326, 110] width 90 height 10
click at [363, 179] on button "Save" at bounding box center [346, 177] width 130 height 17
